Goal: Task Accomplishment & Management: Use online tool/utility

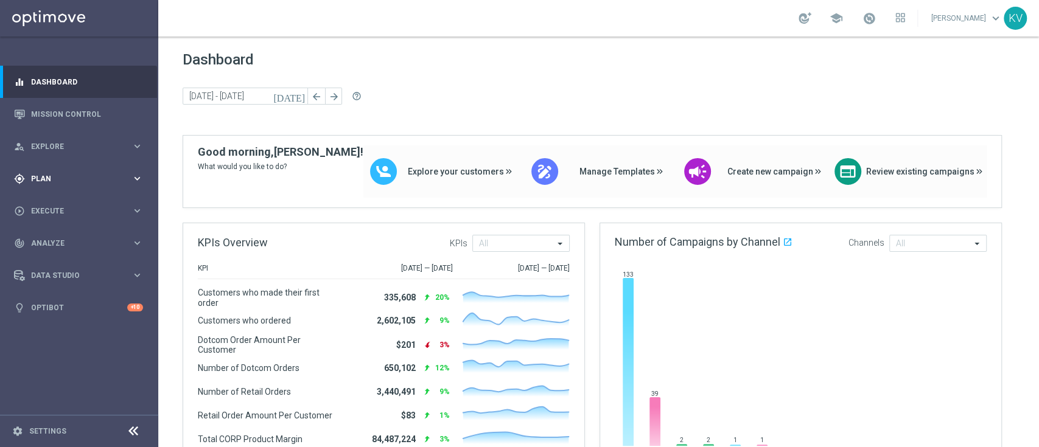
click at [80, 189] on div "gps_fixed Plan keyboard_arrow_right" at bounding box center [78, 179] width 157 height 32
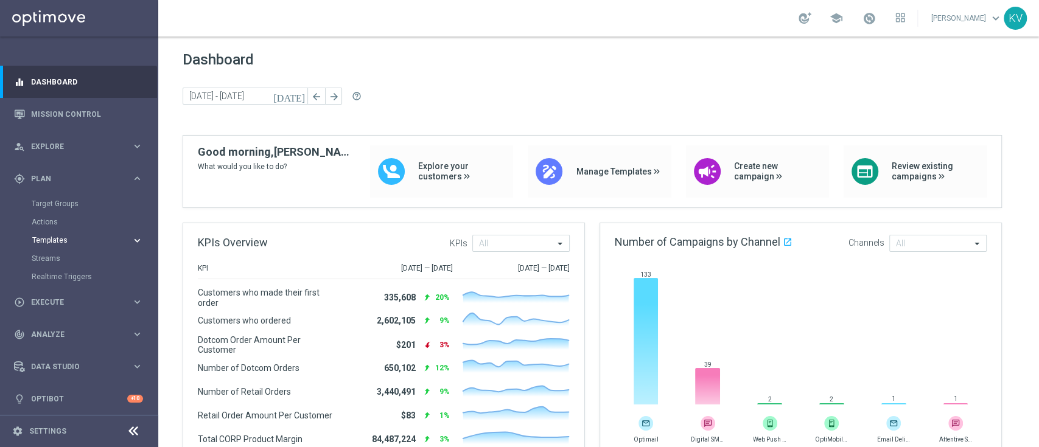
click at [56, 241] on span "Templates" at bounding box center [75, 240] width 87 height 7
click at [51, 261] on link "Optimail" at bounding box center [82, 259] width 89 height 10
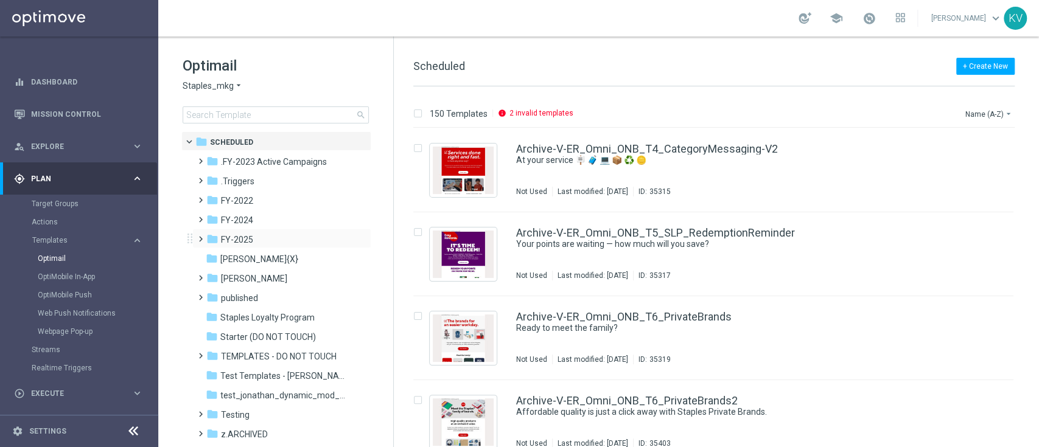
click at [198, 236] on span at bounding box center [197, 233] width 5 height 5
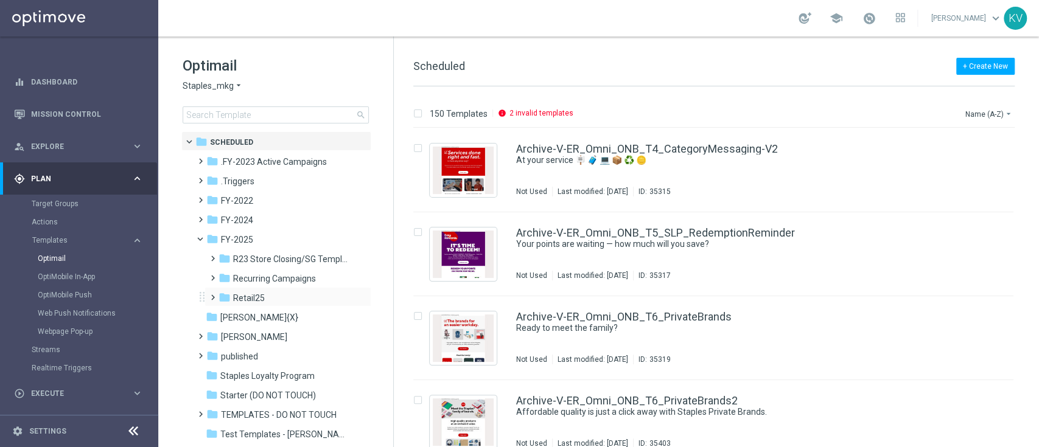
click at [208, 294] on span at bounding box center [210, 292] width 5 height 5
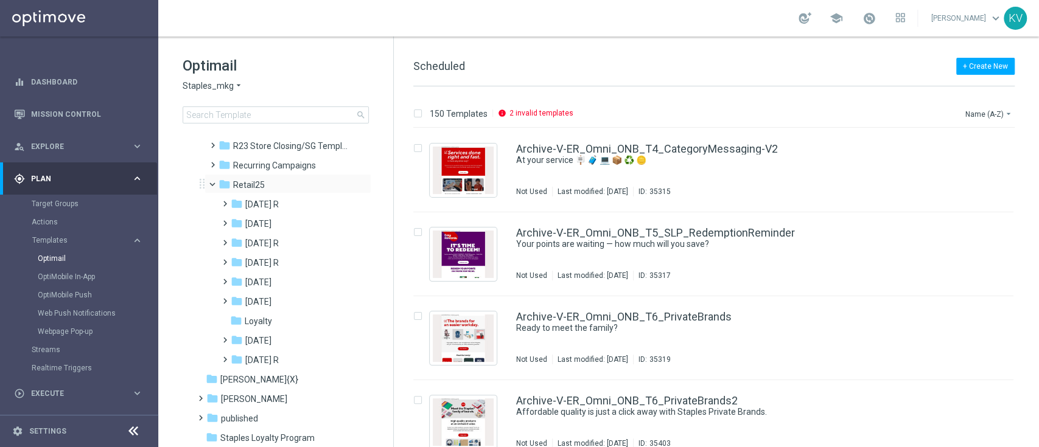
scroll to position [114, 0]
click at [220, 219] on span at bounding box center [222, 216] width 5 height 5
click at [237, 239] on span at bounding box center [234, 236] width 5 height 5
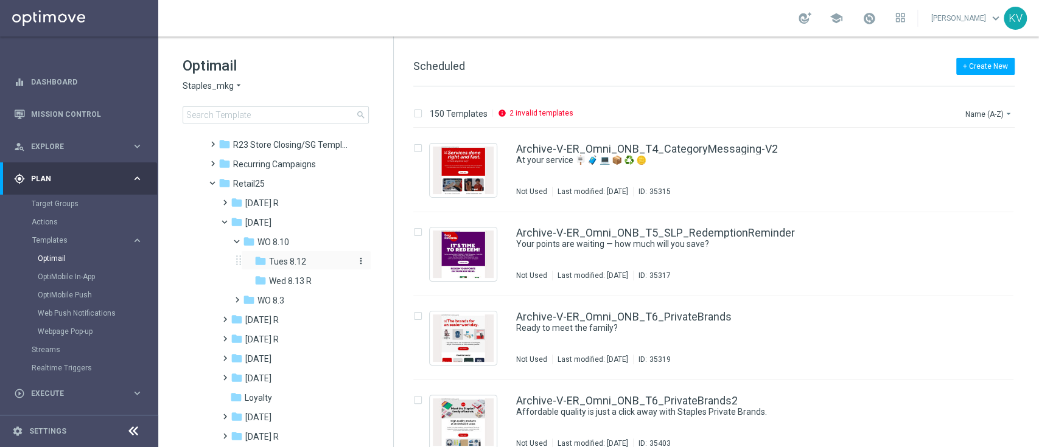
click at [279, 267] on div "folder Tues 8.12" at bounding box center [303, 262] width 99 height 14
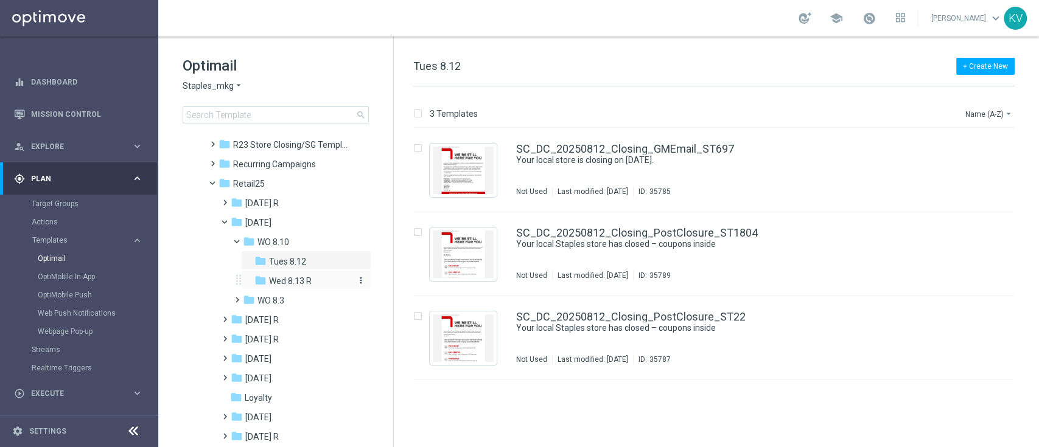
click at [292, 285] on span "Wed 8.13 R" at bounding box center [290, 281] width 43 height 11
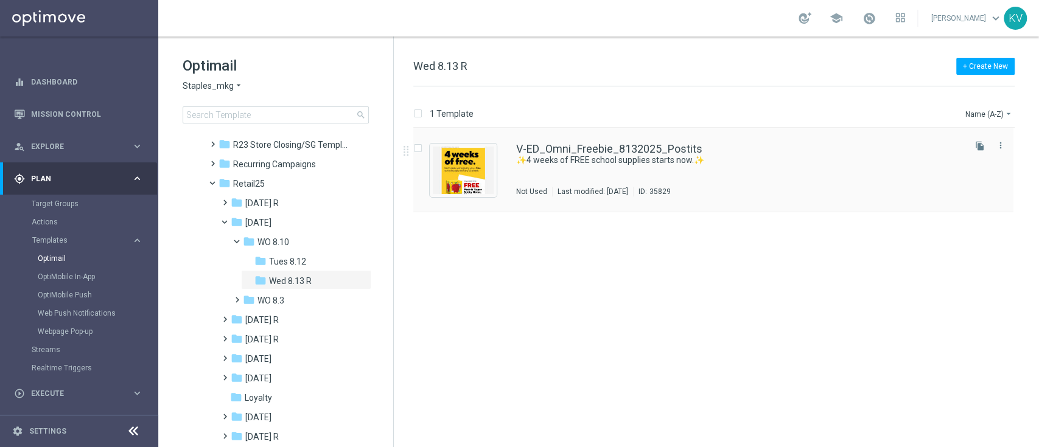
click at [554, 173] on div "V-ED_Omni_Freebie_8132025_Postits ✨4 weeks of FREE school supplies starts now.✨…" at bounding box center [739, 170] width 446 height 53
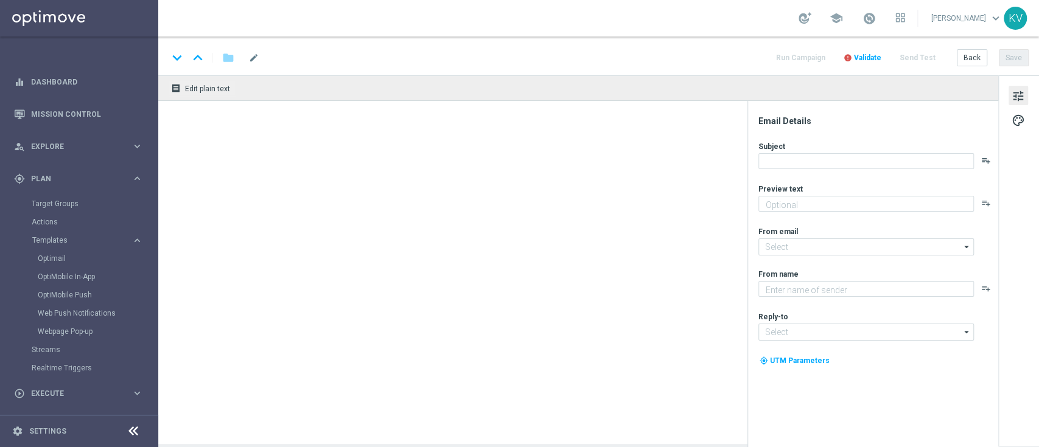
type textarea "Plus 25¢ deals — check off your list!"
type input "[EMAIL_ADDRESS][DOMAIN_NAME]"
type textarea "Staples"
type input "[EMAIL_ADDRESS][DOMAIN_NAME]"
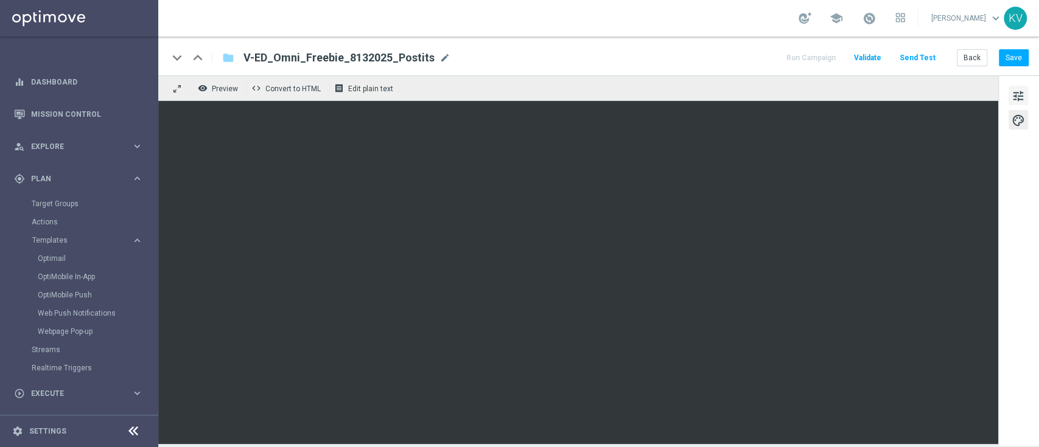
click at [1018, 92] on span "tune" at bounding box center [1018, 96] width 13 height 16
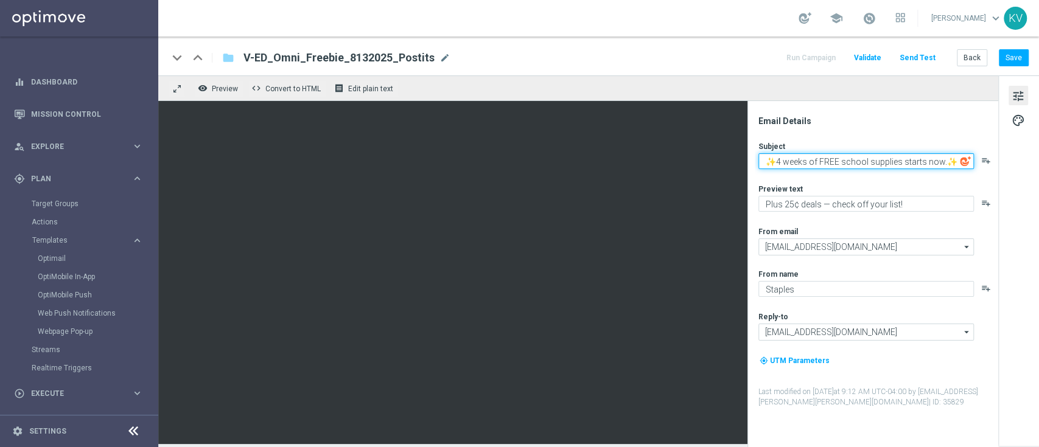
click at [801, 162] on textarea "✨4 weeks of FREE school supplies starts now.✨" at bounding box center [865, 161] width 215 height 16
paste textarea "Our final FREE school supply has arrived!"
paste textarea "Police Car Light Emoji | Meaning, Copy And Paste"
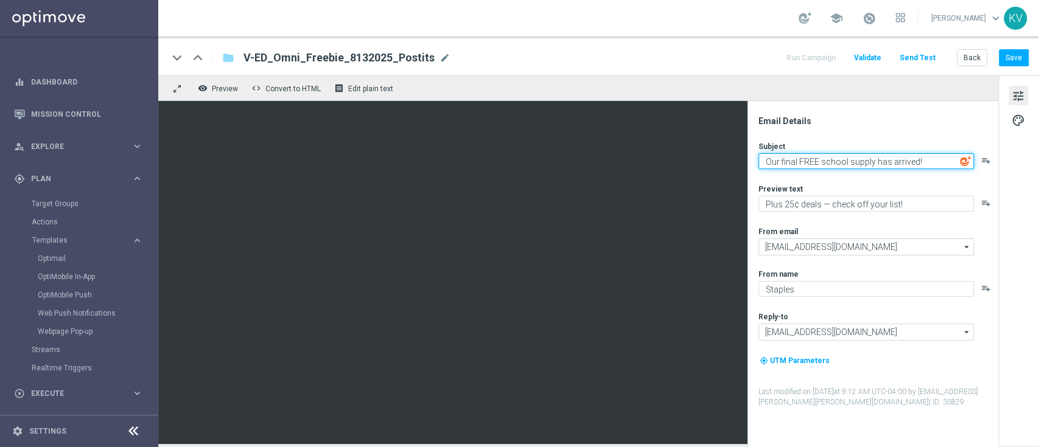
paste textarea "🚨"
click at [767, 161] on textarea "Our final FREE school supply has arrived!🚨" at bounding box center [865, 161] width 215 height 16
paste textarea "🚨"
type textarea "🚨Our final FREE school supply has arrived!🚨"
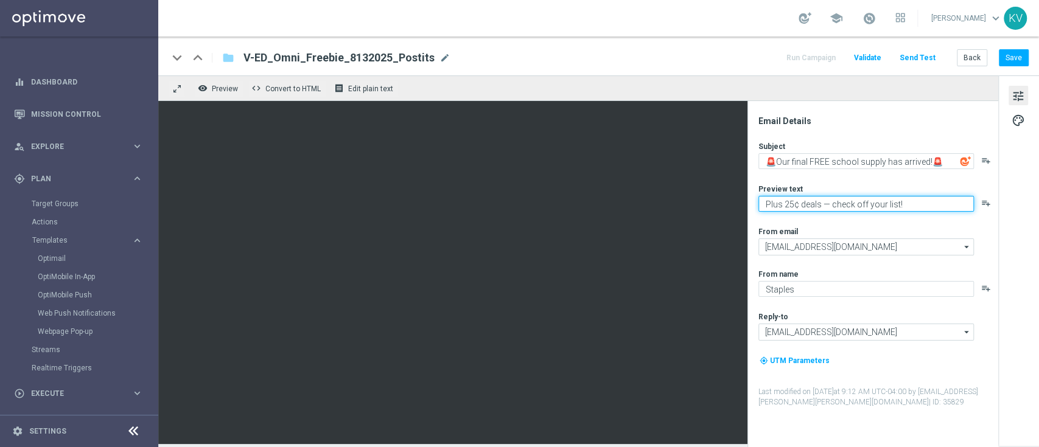
click at [880, 199] on textarea "Plus 25¢ deals — check off your list!" at bounding box center [865, 204] width 215 height 16
paste textarea "Ready to see what we've got for you?"
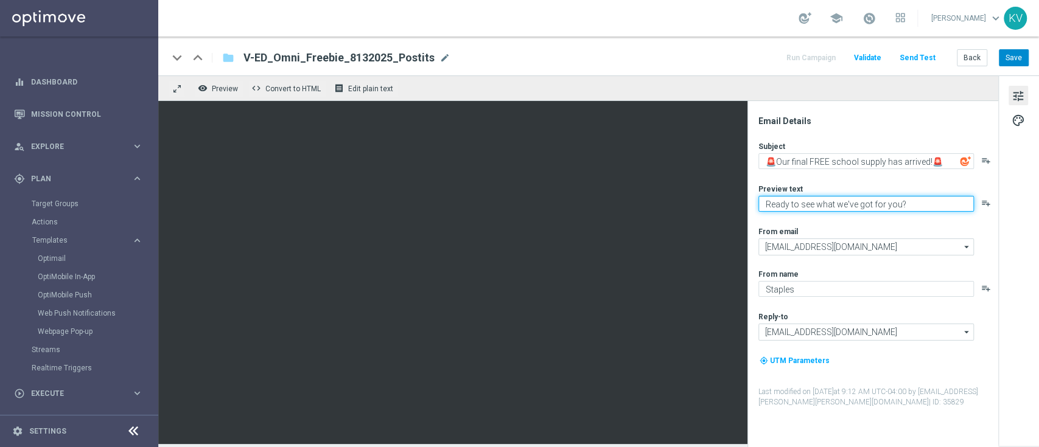
type textarea "Ready to see what we've got for you?"
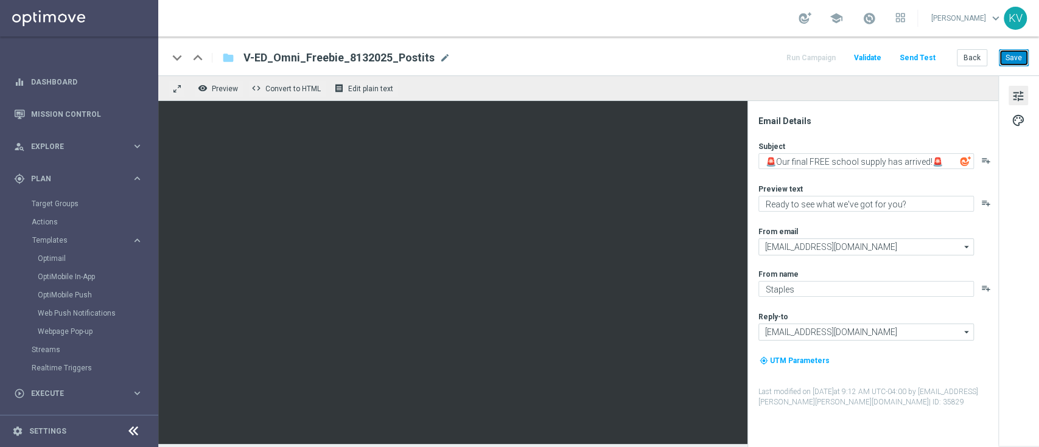
click at [1023, 51] on button "Save" at bounding box center [1014, 57] width 30 height 17
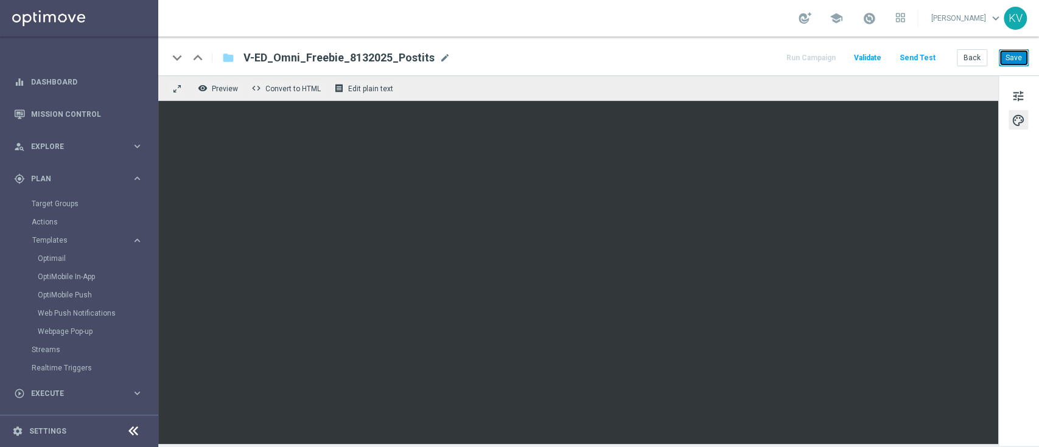
click at [1020, 63] on button "Save" at bounding box center [1014, 57] width 30 height 17
click at [914, 55] on button "Send Test" at bounding box center [918, 58] width 40 height 16
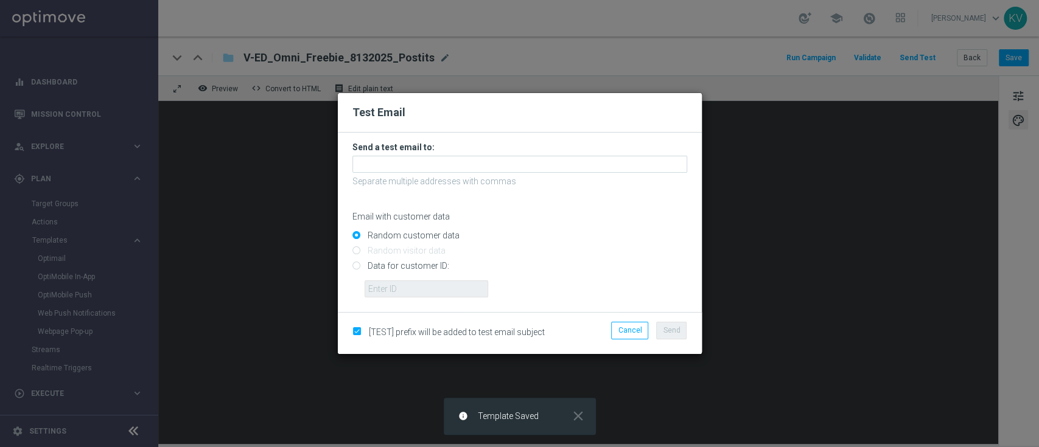
click at [511, 152] on h3 "Send a test email to:" at bounding box center [519, 147] width 335 height 11
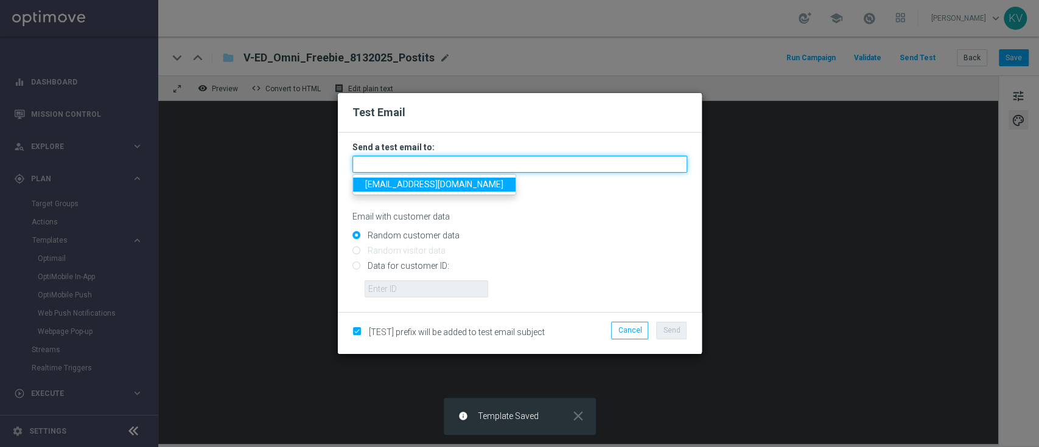
click at [516, 167] on input "text" at bounding box center [519, 164] width 335 height 17
paste input "[EMAIL_ADDRESS][DOMAIN_NAME]"
type input "[EMAIL_ADDRESS][DOMAIN_NAME]"
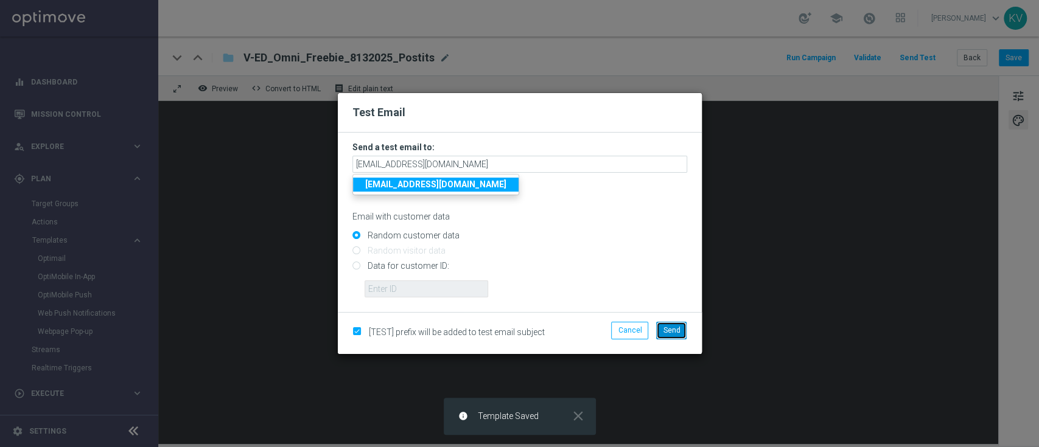
click at [673, 327] on span "Send" at bounding box center [671, 330] width 17 height 9
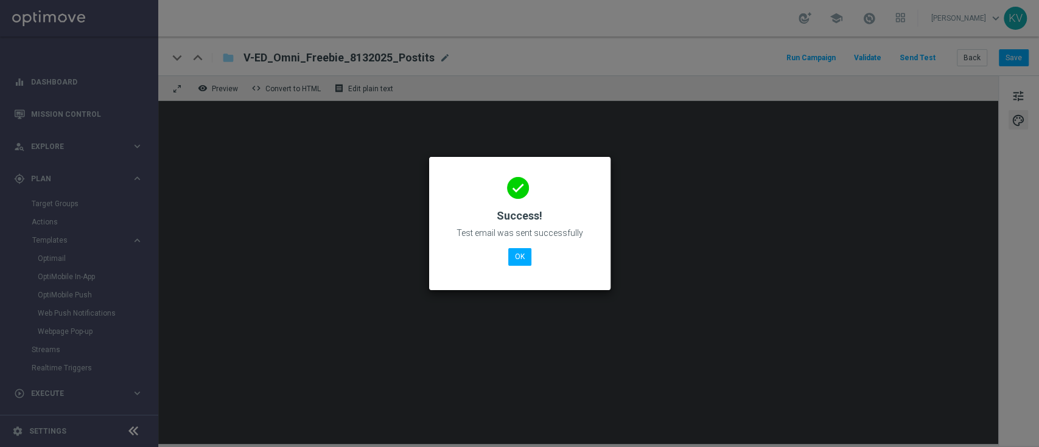
click at [514, 247] on div "done Success! Test email was sent successfully OK" at bounding box center [520, 222] width 152 height 106
click at [516, 253] on button "OK" at bounding box center [519, 256] width 23 height 17
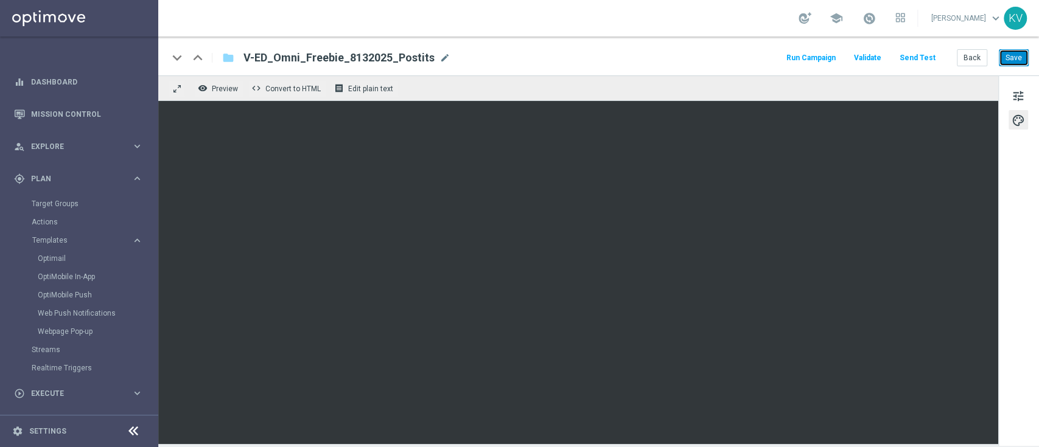
click at [1023, 60] on button "Save" at bounding box center [1014, 57] width 30 height 17
click at [969, 52] on button "Back" at bounding box center [972, 57] width 30 height 17
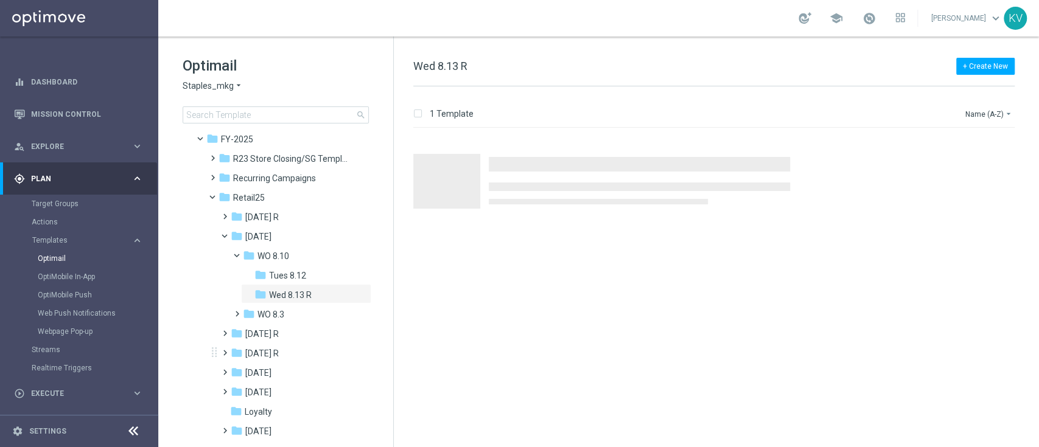
scroll to position [99, 0]
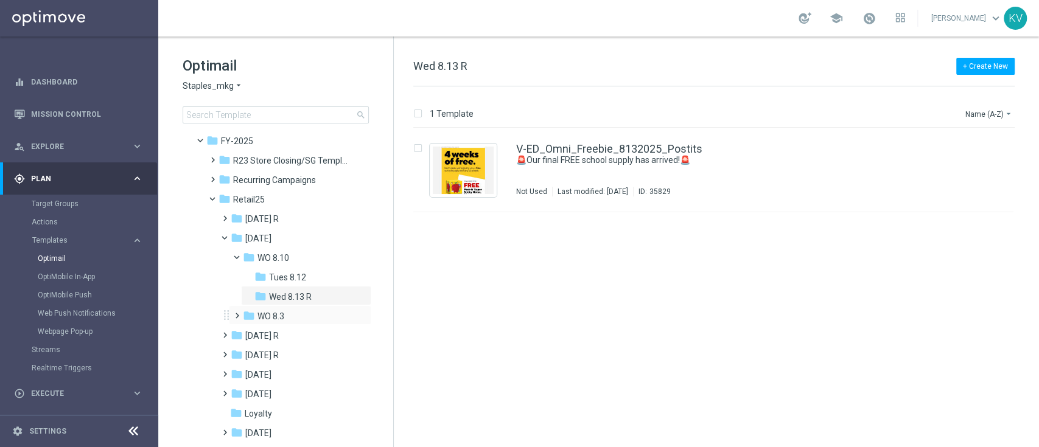
click at [237, 313] on span at bounding box center [234, 310] width 5 height 5
click at [359, 257] on icon "more_vert" at bounding box center [361, 258] width 10 height 10
click at [396, 260] on span "New Folder" at bounding box center [409, 259] width 37 height 10
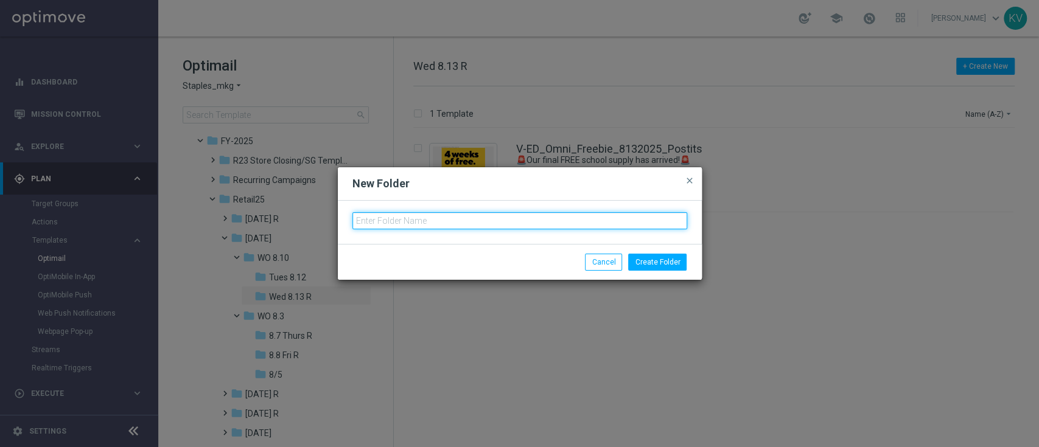
click at [401, 228] on input "text" at bounding box center [519, 220] width 335 height 17
type input "Thurs 8.14 R"
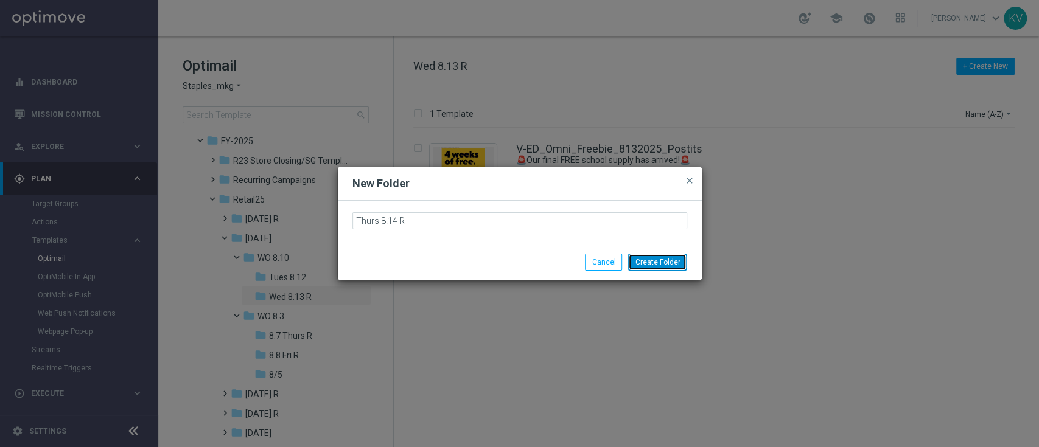
click at [667, 258] on button "Create Folder" at bounding box center [657, 262] width 58 height 17
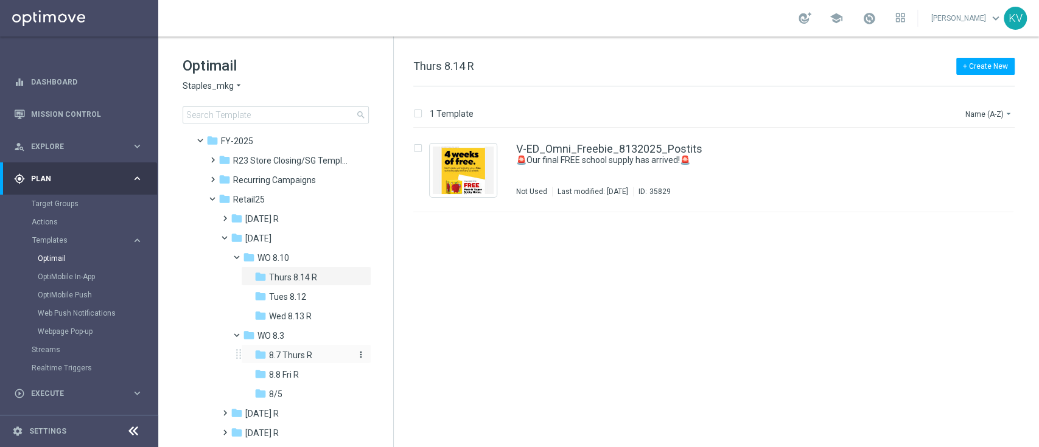
click at [295, 354] on span "8.7 Thurs R" at bounding box center [290, 355] width 43 height 11
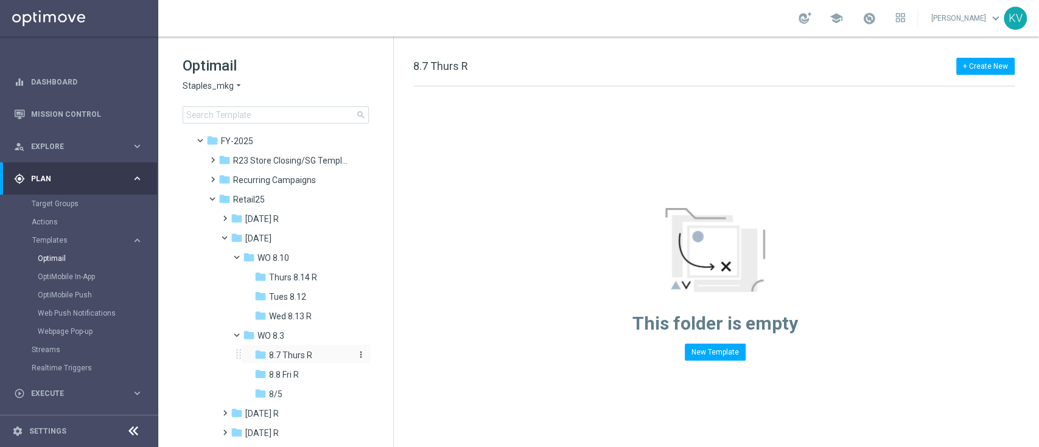
click at [301, 350] on span "8.7 Thurs R" at bounding box center [290, 355] width 43 height 11
click at [296, 377] on span "8.8 Fri R" at bounding box center [284, 374] width 30 height 11
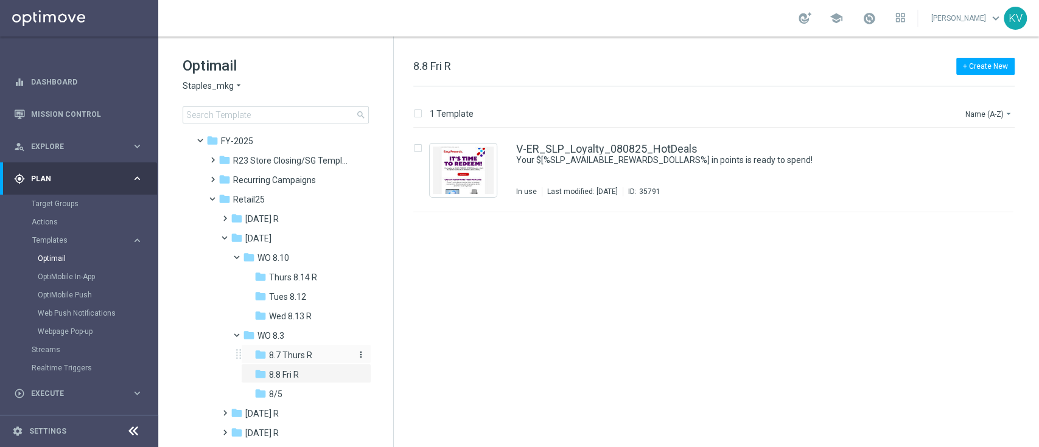
click at [303, 352] on span "8.7 Thurs R" at bounding box center [290, 355] width 43 height 11
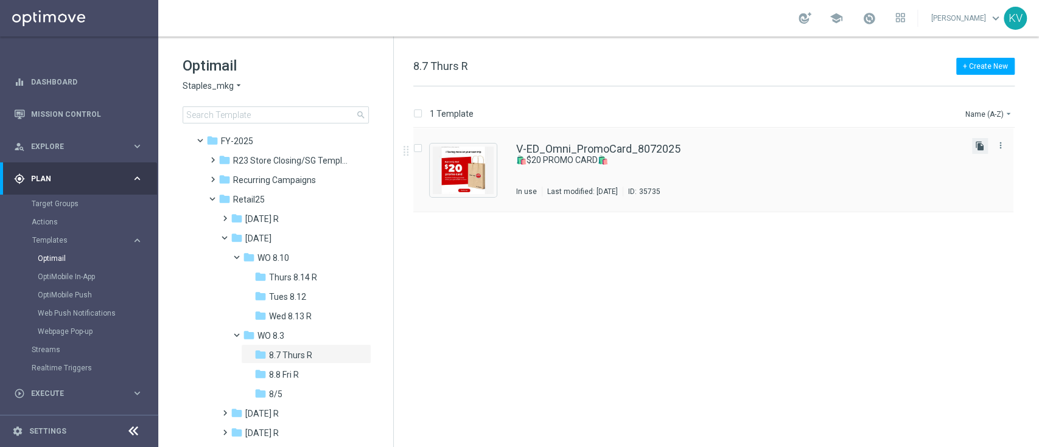
click at [979, 144] on icon "file_copy" at bounding box center [980, 146] width 10 height 10
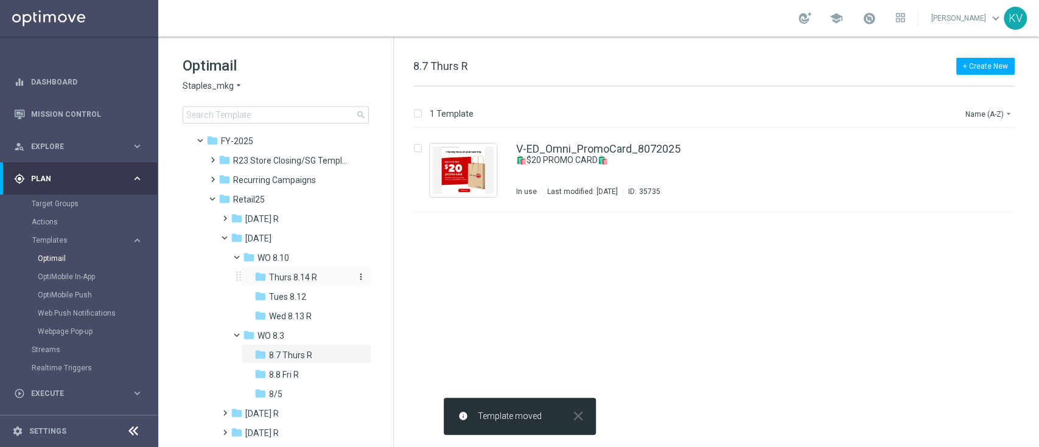
click at [308, 278] on span "Thurs 8.14 R" at bounding box center [293, 277] width 48 height 11
click at [558, 180] on div "V-ED_Omni_PromoCard_8072025(1) 🛍️$20 PROMO CARD🛍️ Not Used Last modified: [DATE…" at bounding box center [739, 170] width 446 height 53
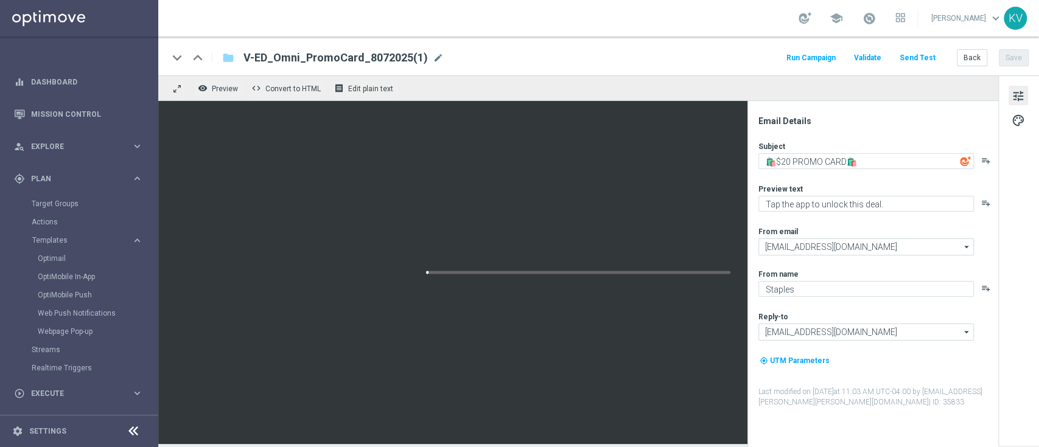
click at [425, 55] on div "V-ED_Omni_PromoCard_8072025(1) mode_edit" at bounding box center [343, 58] width 200 height 16
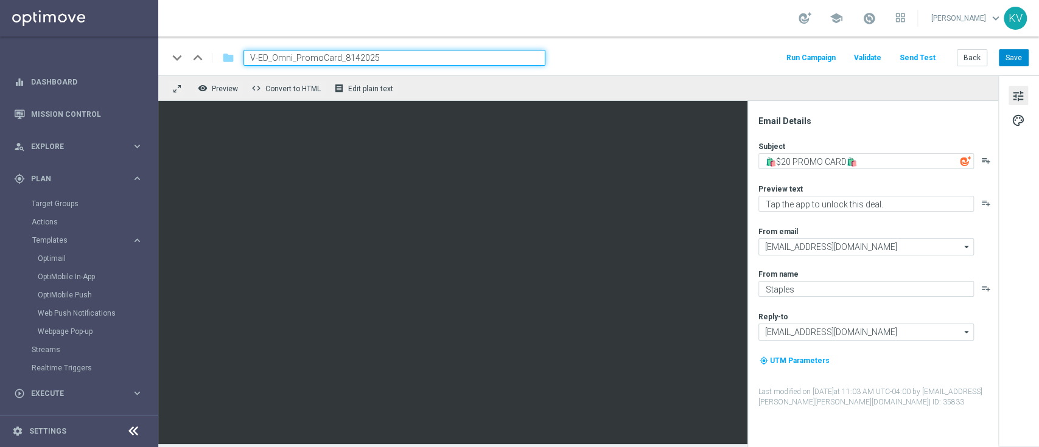
type input "V-ED_Omni_PromoCard_8142025"
click at [1013, 58] on button "Save" at bounding box center [1014, 57] width 30 height 17
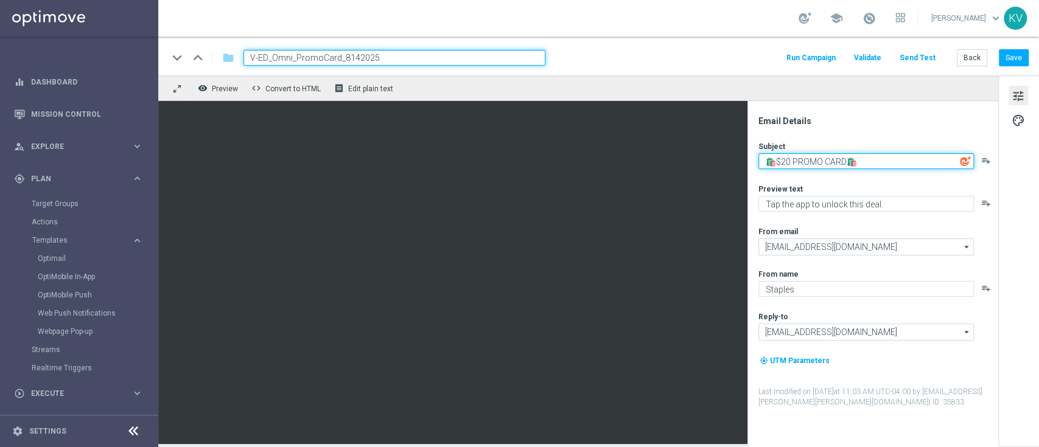
click at [790, 158] on textarea "🛍️$20 PROMO CARD🛍️" at bounding box center [865, 161] width 215 height 16
paste textarea "Reminder! 🛍️$20 PROMO CARD"
type textarea "Reminder! 🛍️$20 PROMO CARD 🛍️"
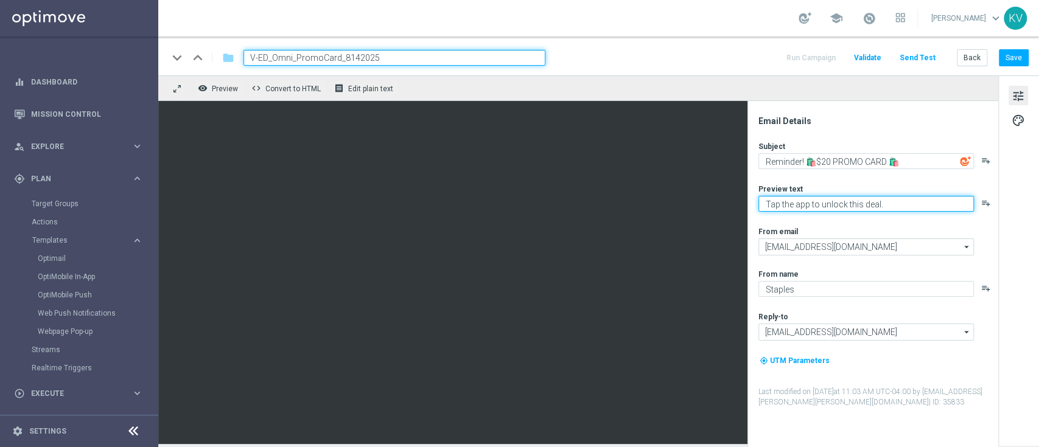
click at [861, 208] on textarea "Tap the app to unlock this deal." at bounding box center [865, 204] width 215 height 16
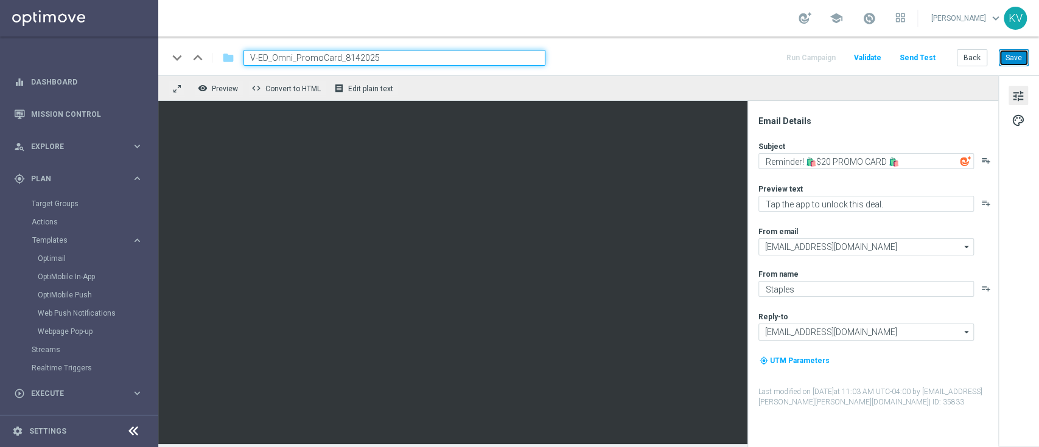
click at [1016, 50] on button "Save" at bounding box center [1014, 57] width 30 height 17
click at [478, 61] on input "V-ED_Omni_PromoCard_8142025" at bounding box center [394, 58] width 302 height 16
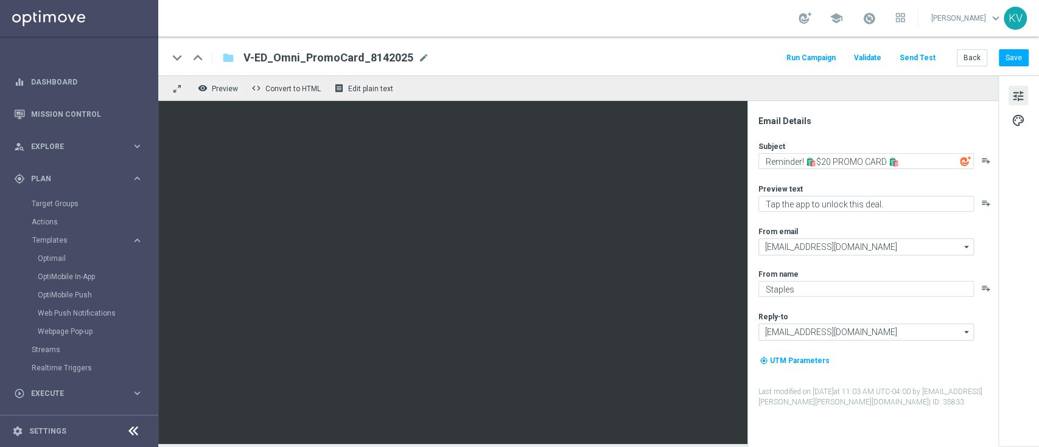
click at [937, 64] on button "Send Test" at bounding box center [918, 58] width 40 height 16
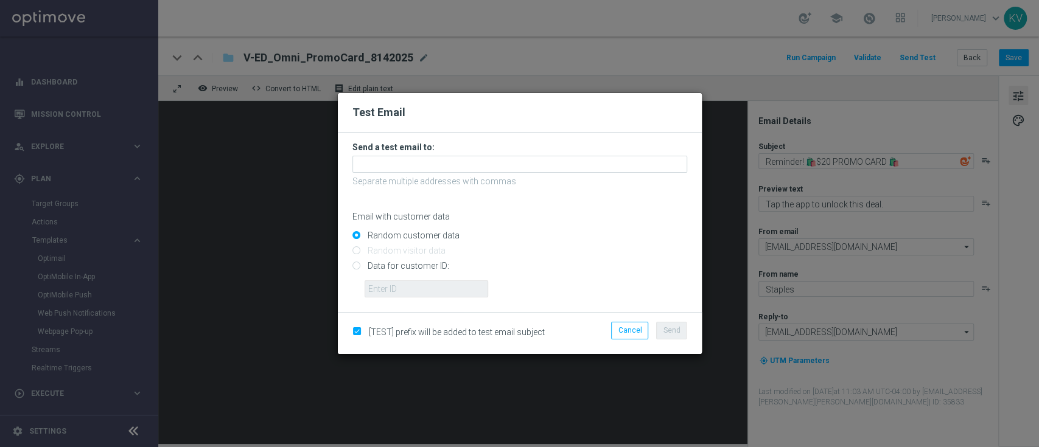
click at [599, 153] on h3 "Send a test email to:" at bounding box center [519, 147] width 335 height 11
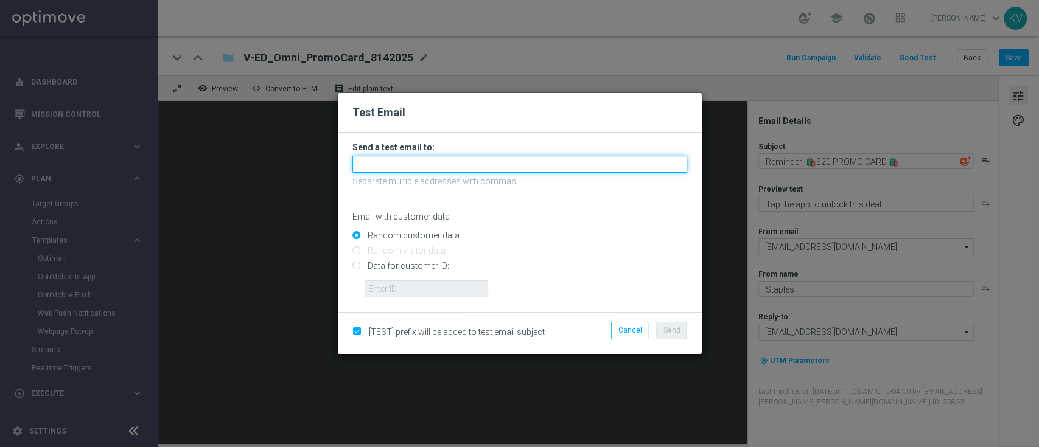
click at [601, 163] on input "text" at bounding box center [519, 164] width 335 height 17
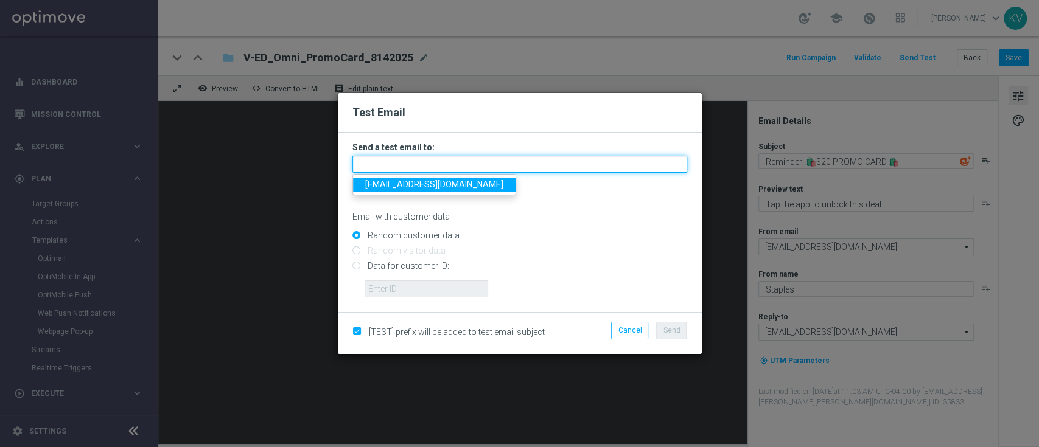
paste input "[EMAIL_ADDRESS][DOMAIN_NAME]"
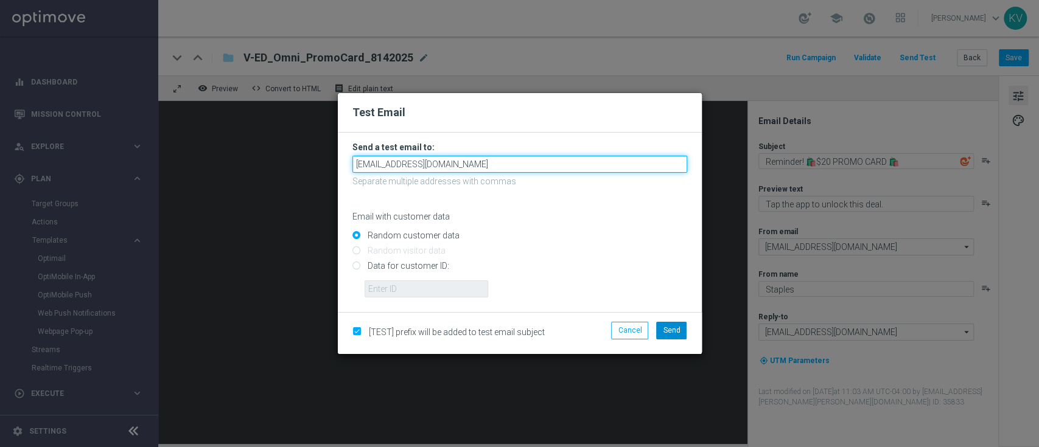
type input "[EMAIL_ADDRESS][DOMAIN_NAME]"
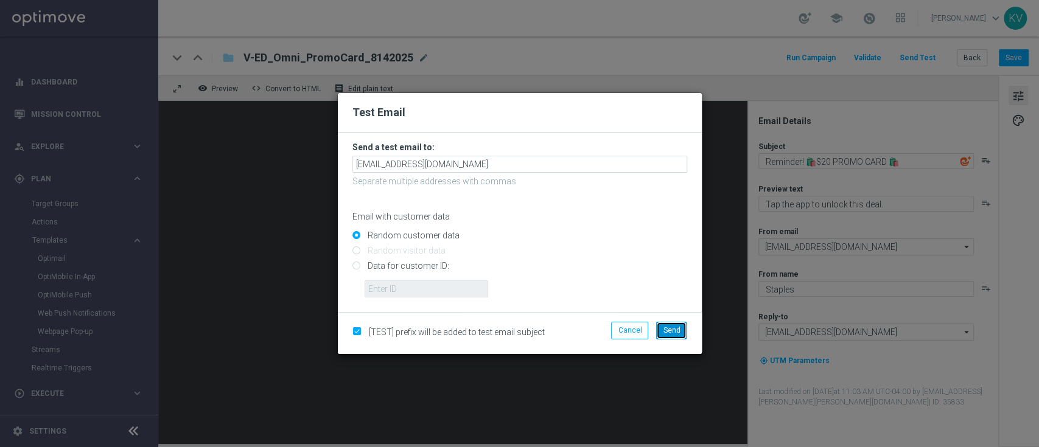
click at [668, 329] on span "Send" at bounding box center [671, 330] width 17 height 9
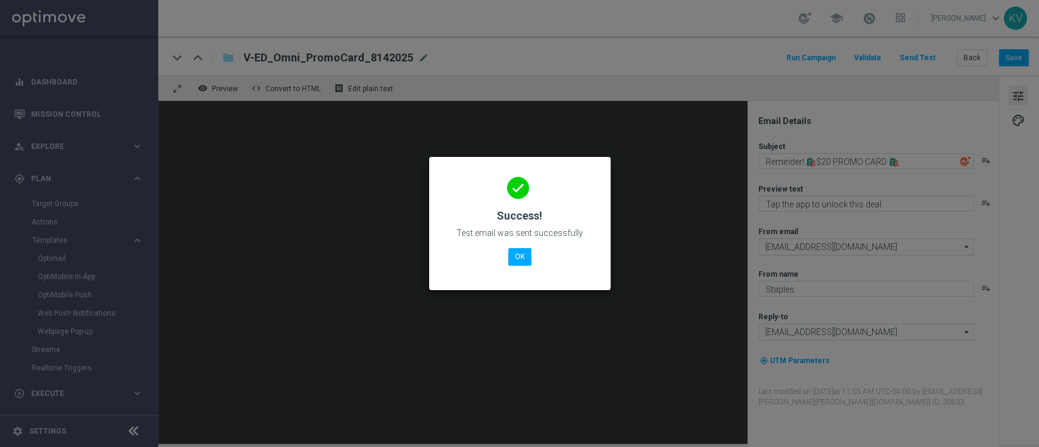
click at [517, 247] on div "done Success! Test email was sent successfully OK" at bounding box center [520, 222] width 152 height 106
click at [518, 251] on button "OK" at bounding box center [519, 256] width 23 height 17
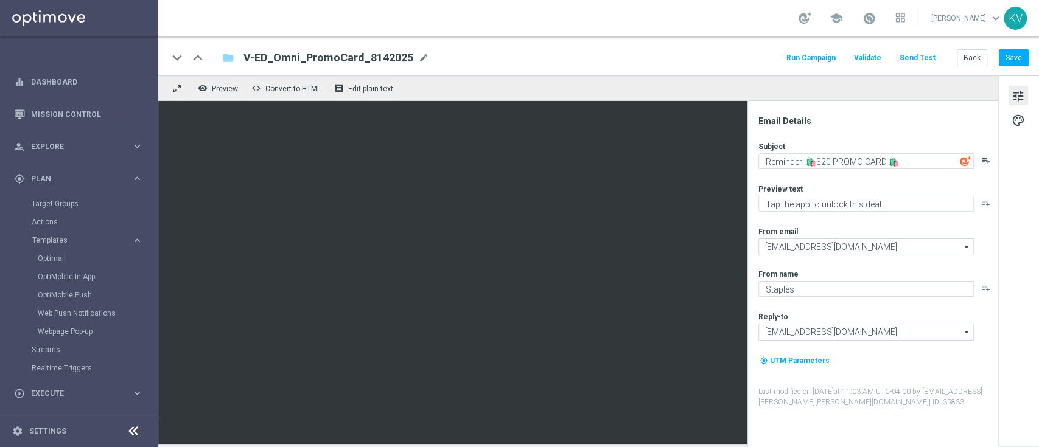
click at [974, 72] on div "keyboard_arrow_down keyboard_arrow_up folder V-ED_Omni_PromoCard_8142025 V-ED_O…" at bounding box center [598, 56] width 881 height 39
click at [972, 64] on button "Back" at bounding box center [972, 57] width 30 height 17
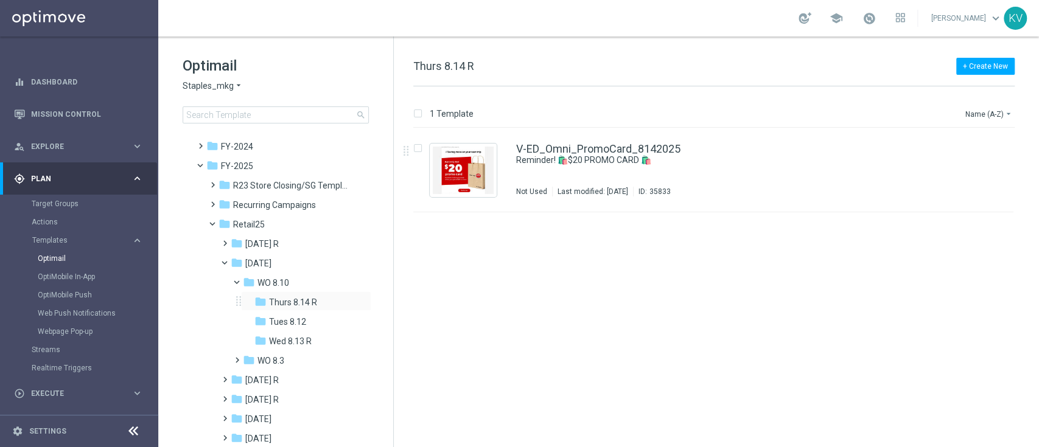
scroll to position [74, 0]
click at [284, 340] on span "Wed 8.13 R" at bounding box center [290, 340] width 43 height 11
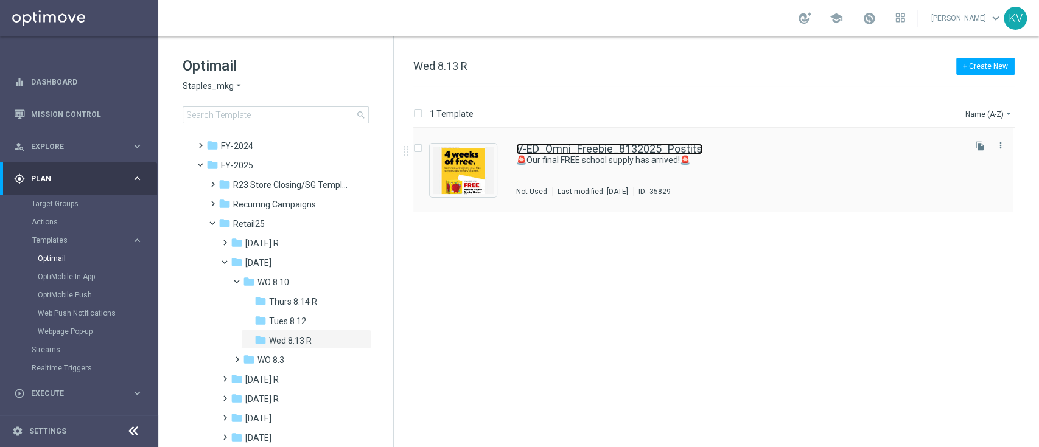
click at [612, 148] on link "V-ED_Omni_Freebie_8132025_Postits" at bounding box center [609, 149] width 186 height 11
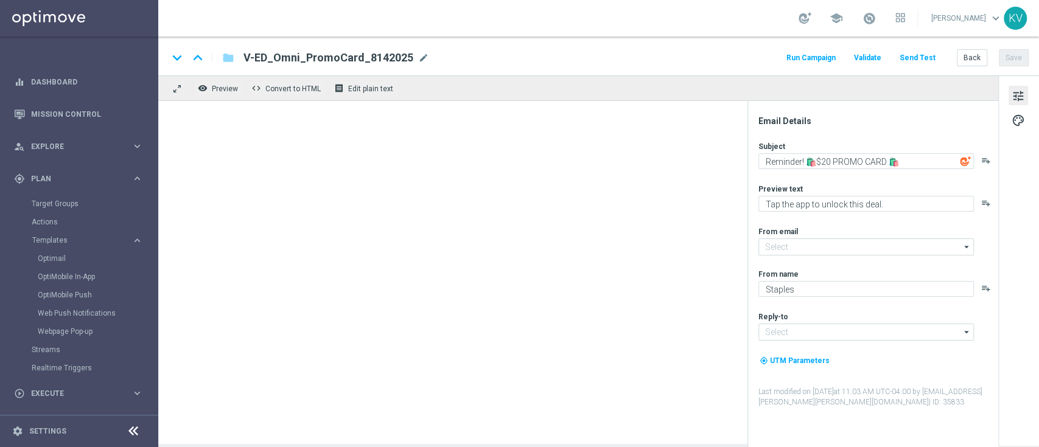
type input "[EMAIL_ADDRESS][DOMAIN_NAME]"
type textarea "🚨Our final FREE school supply has arrived!🚨"
type textarea "Ready to see what we've got for you?"
